Goal: Find specific page/section: Find specific page/section

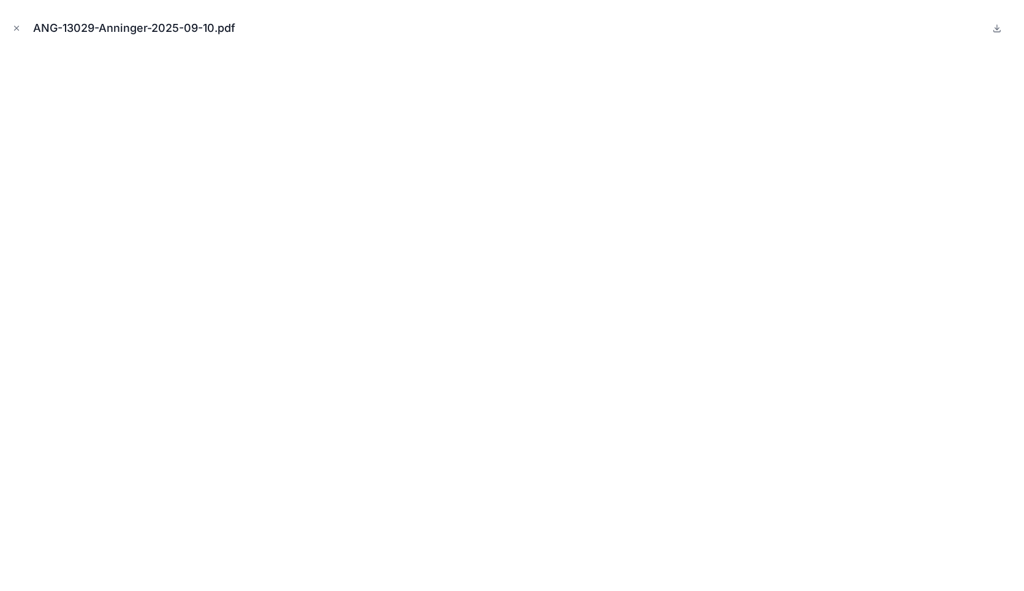
scroll to position [1770, 0]
click at [15, 28] on icon "Close modal" at bounding box center [16, 28] width 9 height 9
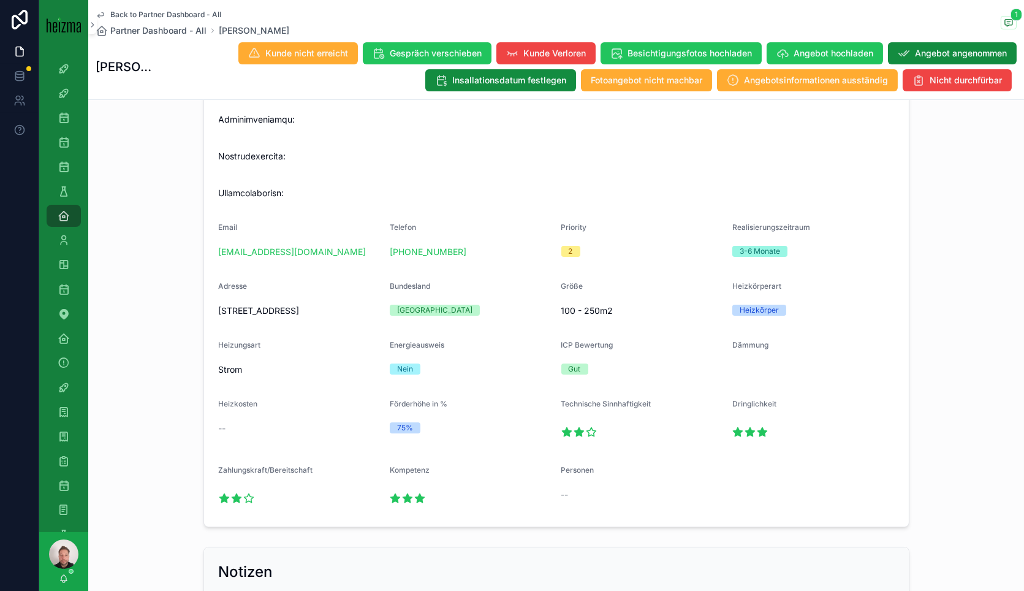
scroll to position [743, 0]
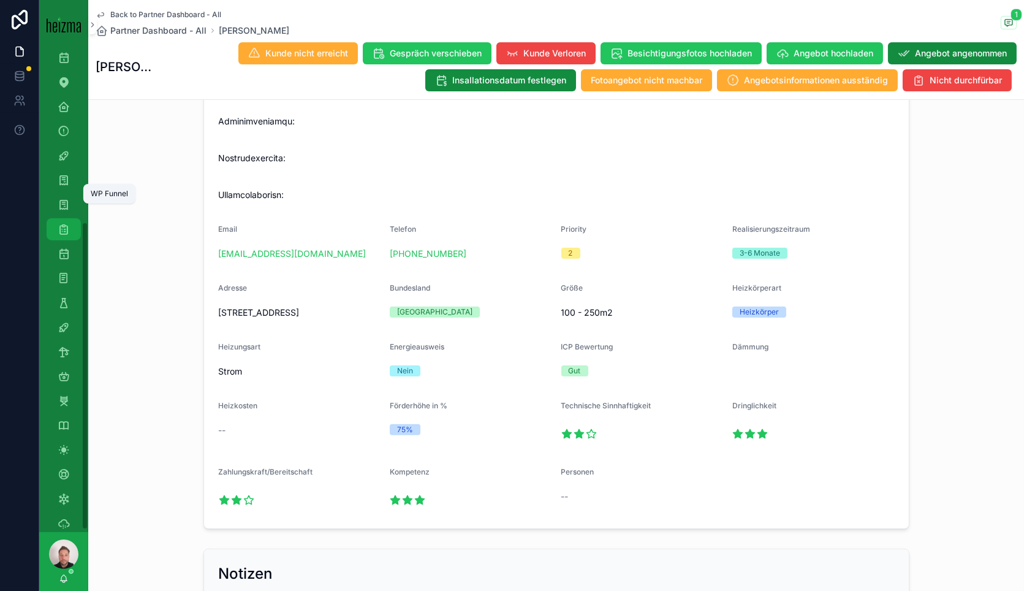
scroll to position [272, 0]
click at [64, 207] on icon "scrollable content" at bounding box center [64, 213] width 12 height 12
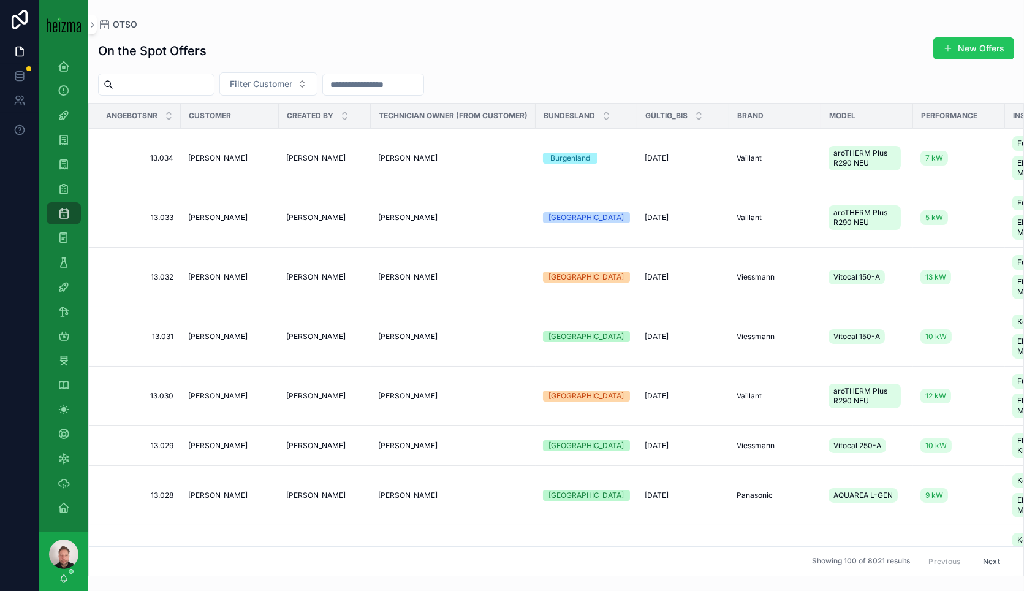
click at [214, 82] on input "scrollable content" at bounding box center [163, 84] width 101 height 17
click at [292, 78] on span "Filter Customer" at bounding box center [261, 84] width 63 height 12
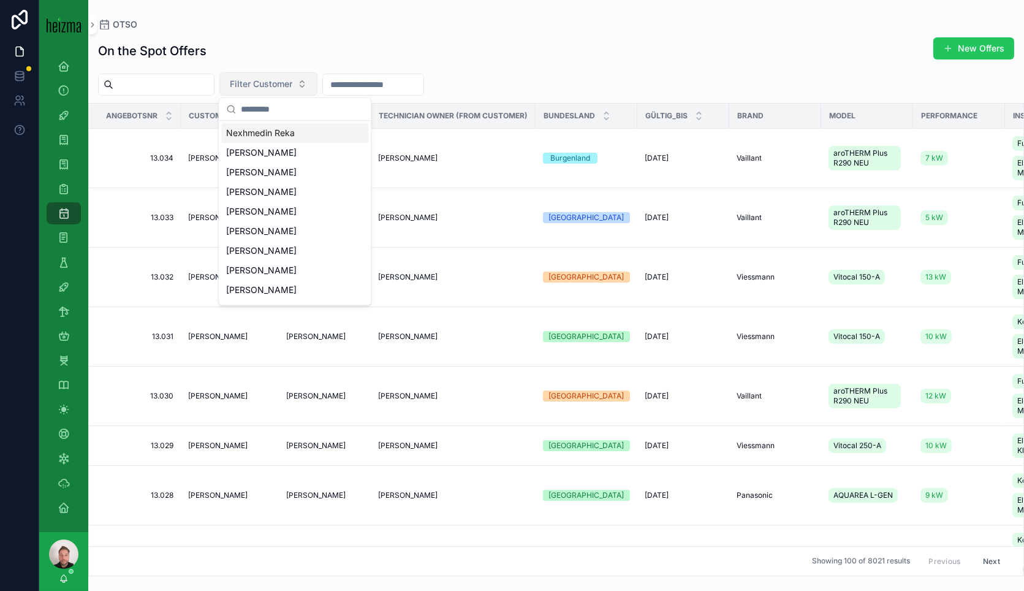
click at [282, 80] on span "Filter Customer" at bounding box center [261, 84] width 63 height 12
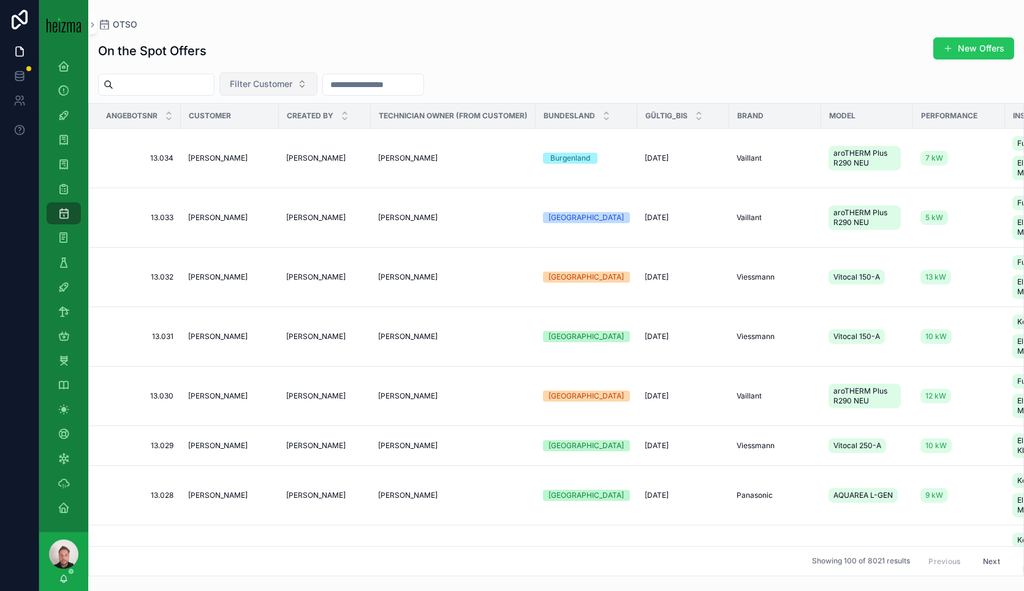
click at [282, 80] on span "Filter Customer" at bounding box center [261, 84] width 63 height 12
